Goal: Transaction & Acquisition: Book appointment/travel/reservation

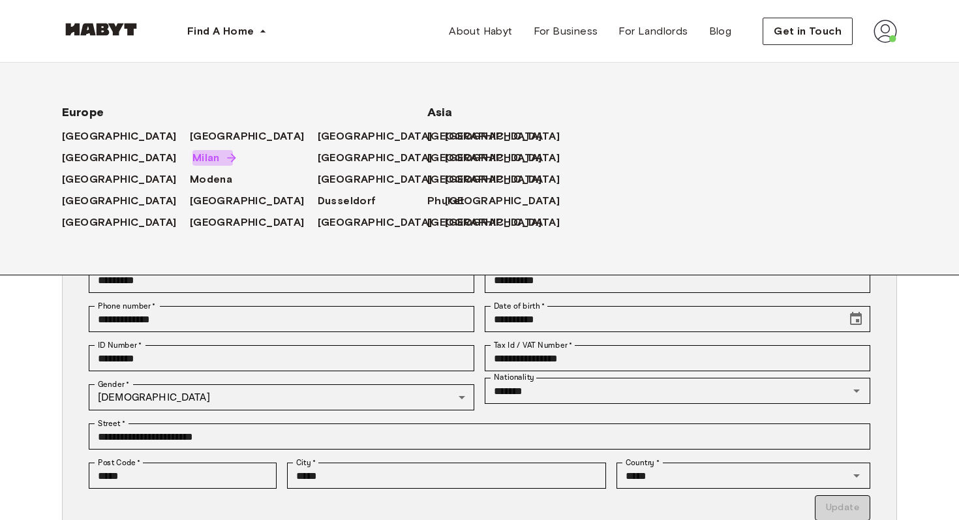
click at [192, 162] on span "Milan" at bounding box center [205, 158] width 27 height 16
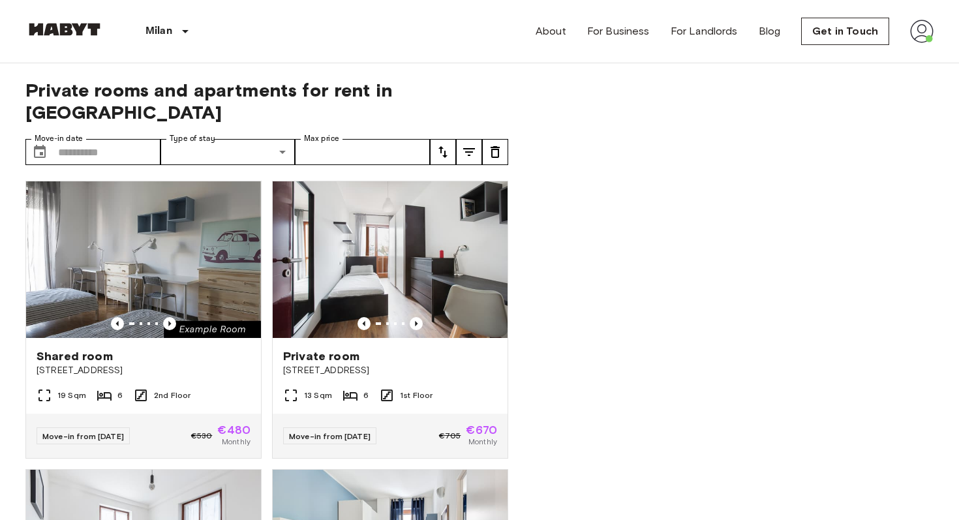
click at [448, 144] on icon "tune" at bounding box center [443, 152] width 16 height 16
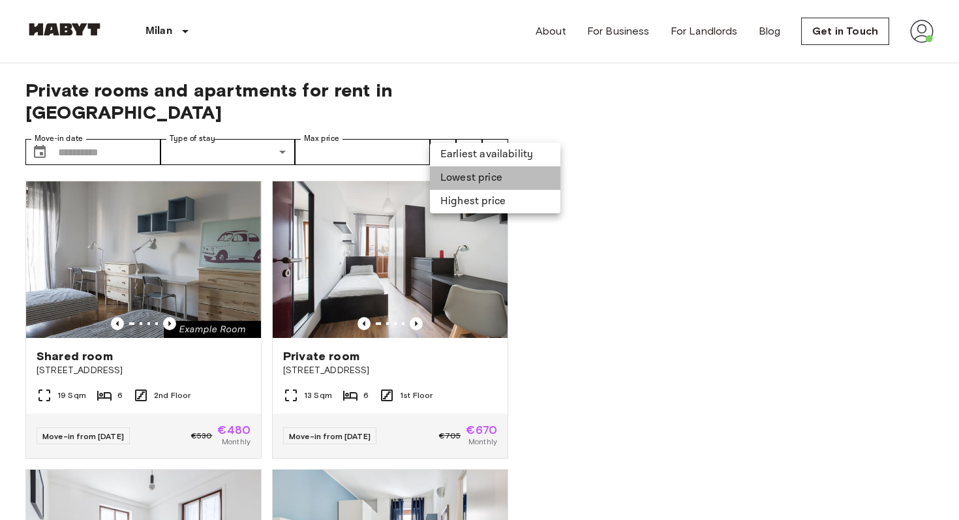
click at [467, 187] on li "Lowest price" at bounding box center [495, 177] width 130 height 23
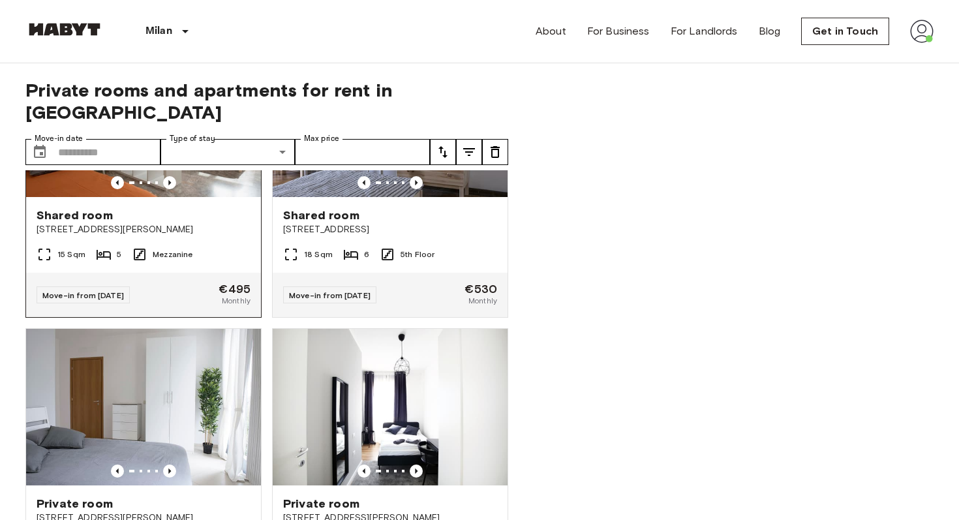
scroll to position [851, 0]
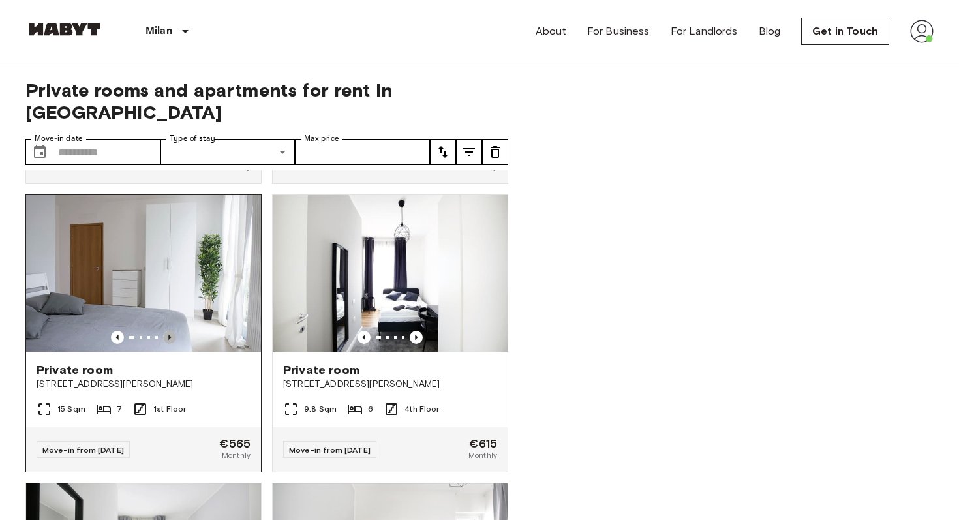
click at [171, 331] on icon "Previous image" at bounding box center [169, 337] width 13 height 13
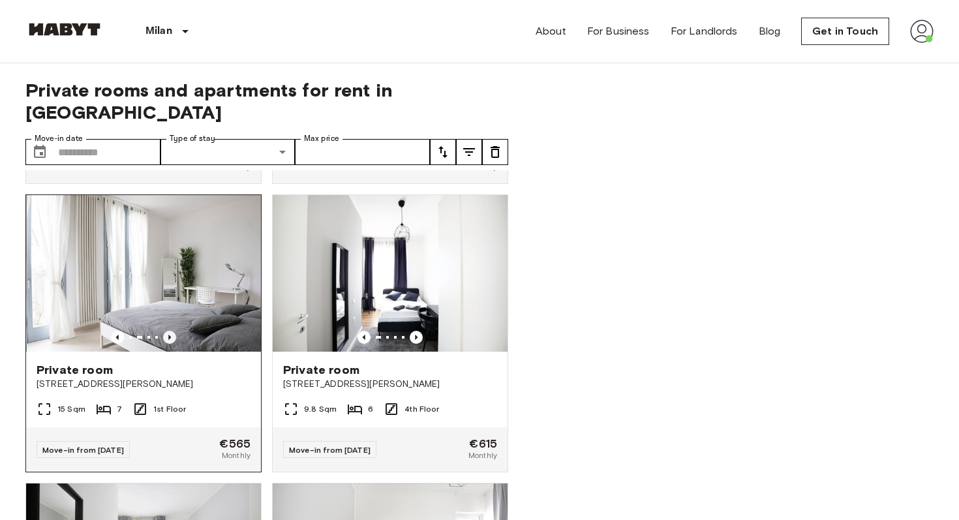
click at [172, 331] on icon "Previous image" at bounding box center [169, 337] width 13 height 13
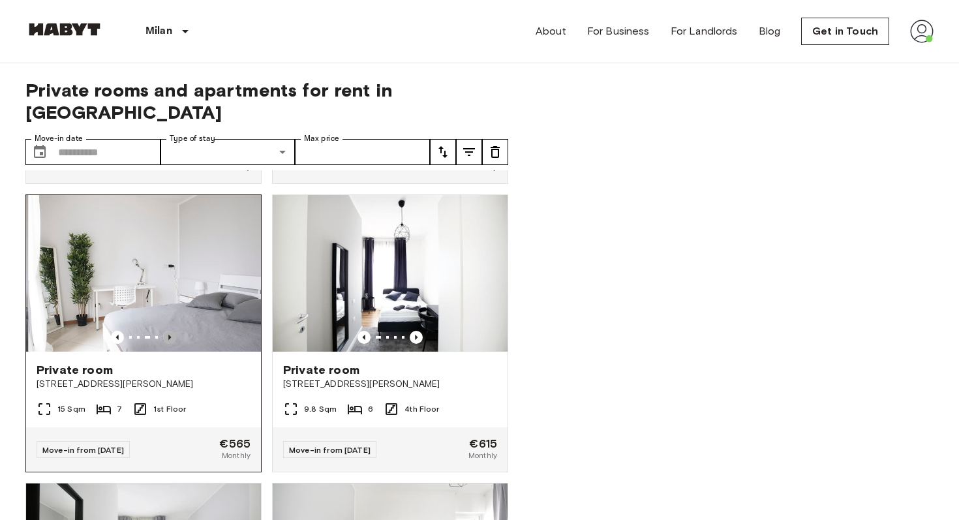
click at [174, 331] on icon "Previous image" at bounding box center [169, 337] width 13 height 13
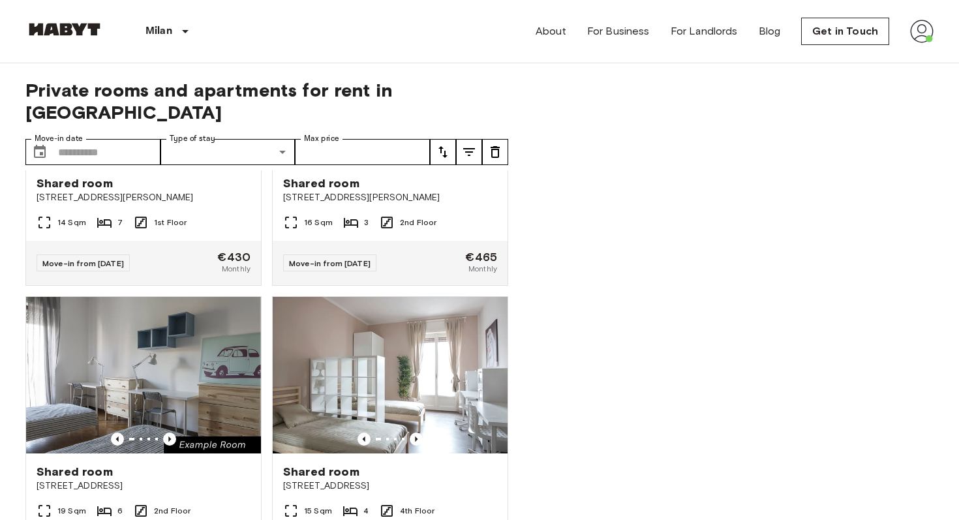
scroll to position [0, 0]
